Goal: Transaction & Acquisition: Purchase product/service

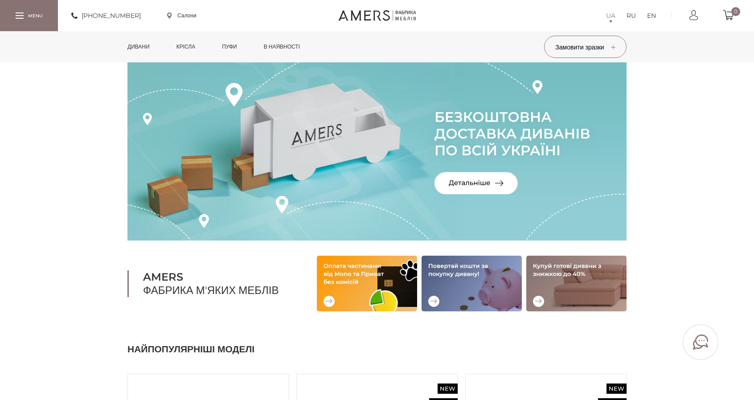
click at [147, 41] on link "Дивани" at bounding box center [139, 46] width 36 height 31
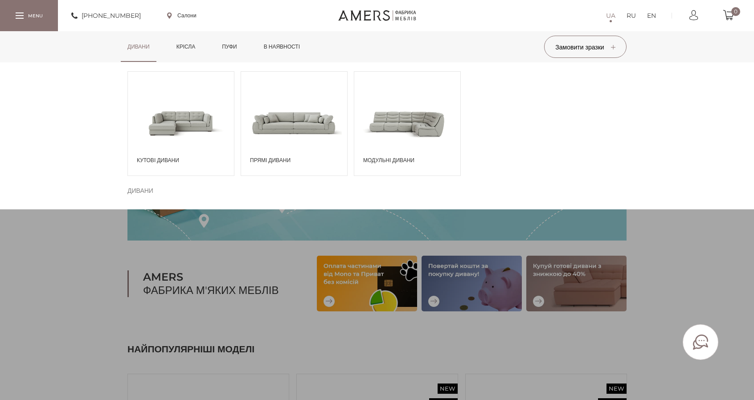
click at [184, 134] on span at bounding box center [181, 123] width 106 height 62
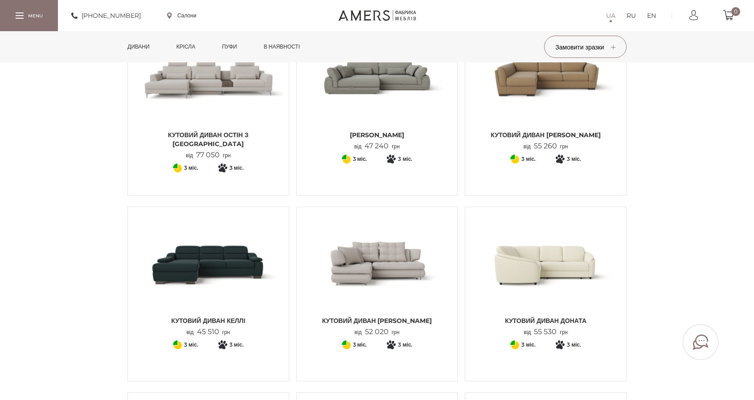
scroll to position [356, 0]
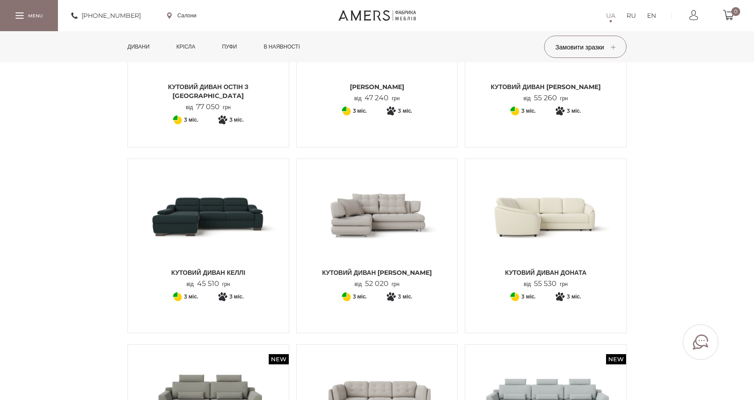
click at [404, 225] on img at bounding box center [376, 215] width 147 height 98
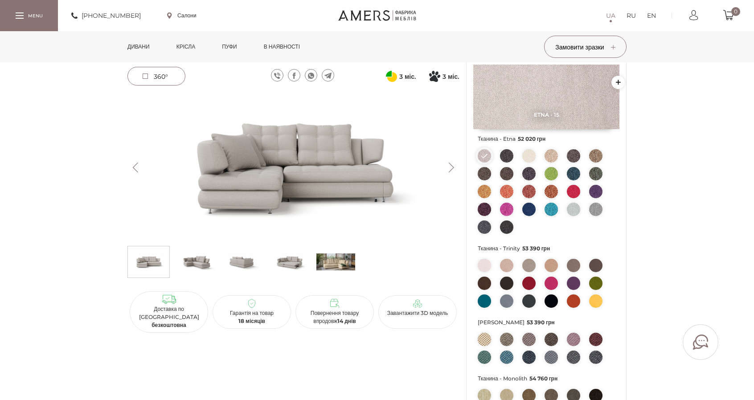
scroll to position [89, 0]
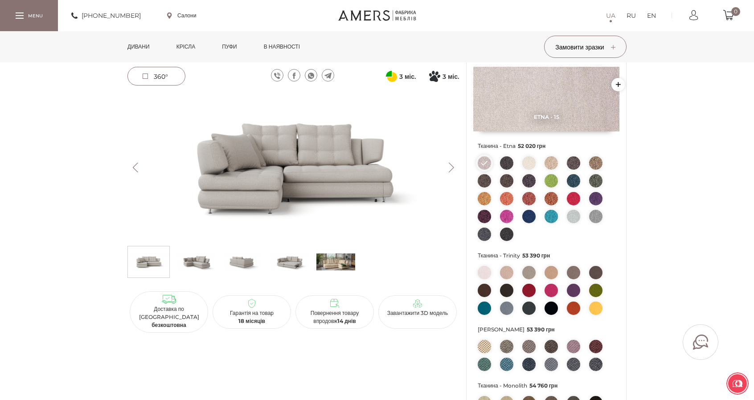
click at [572, 200] on img at bounding box center [573, 198] width 13 height 13
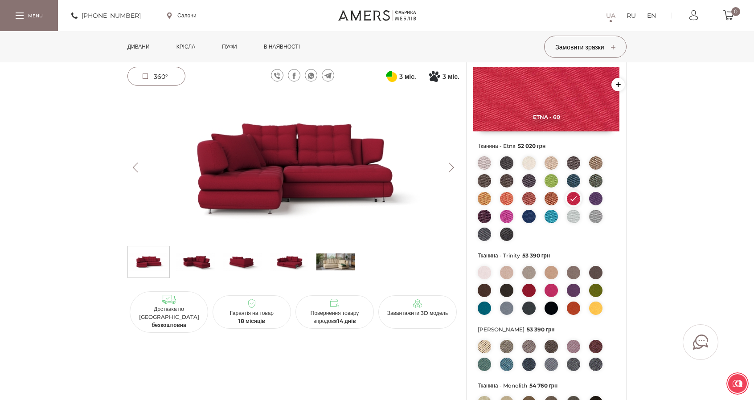
click at [555, 288] on img at bounding box center [550, 290] width 13 height 13
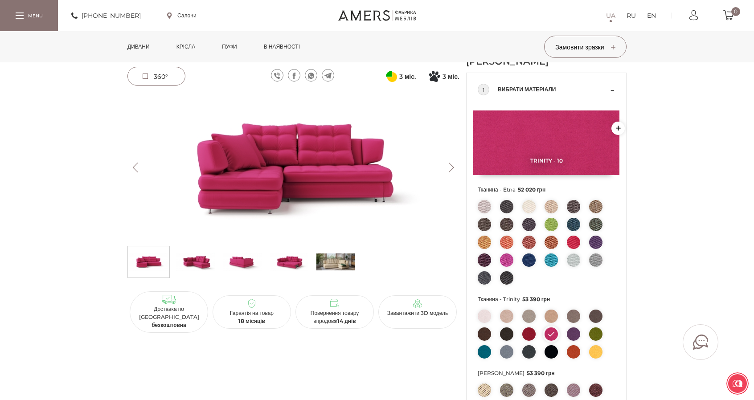
scroll to position [45, 0]
